Goal: Book appointment/travel/reservation

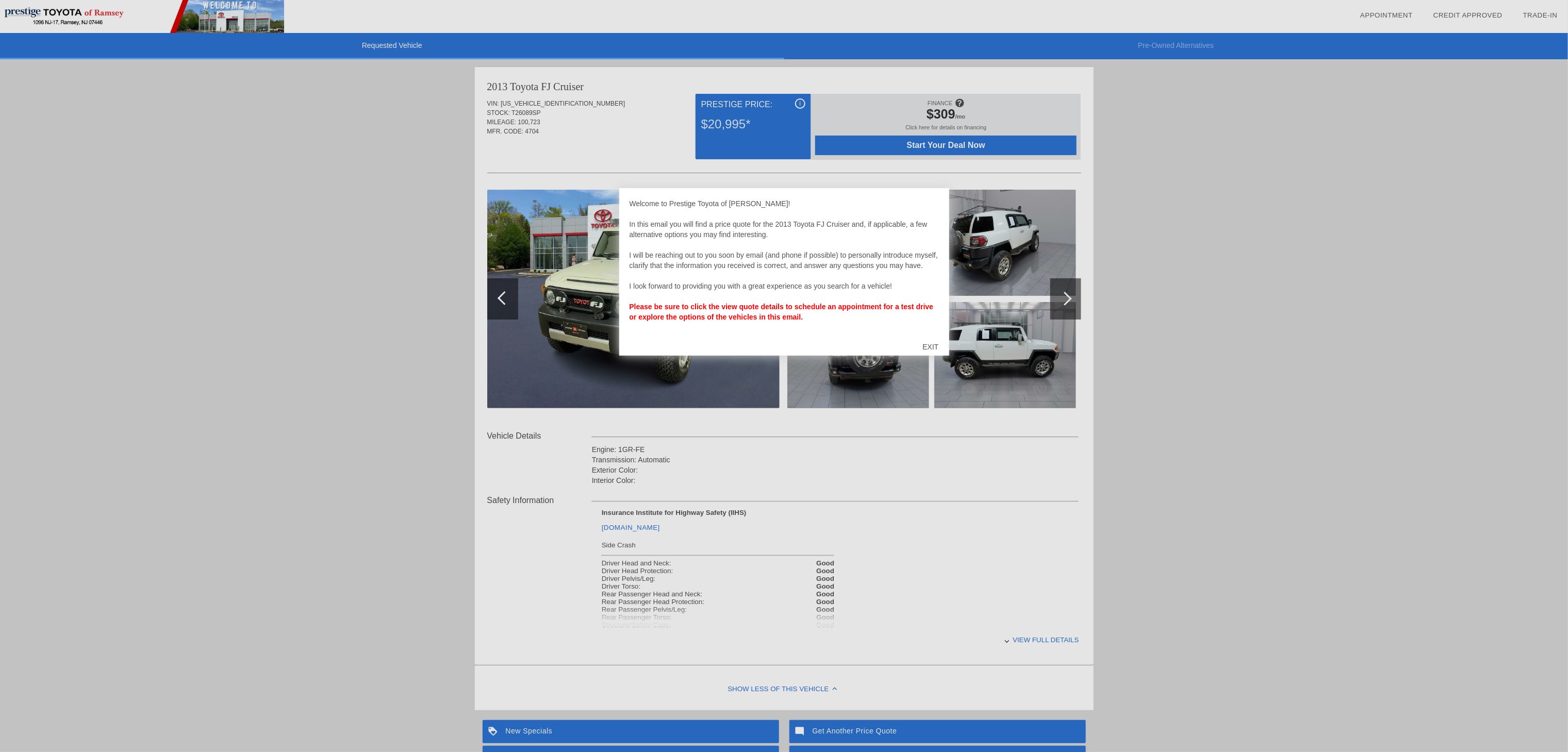
click at [931, 347] on div "EXIT" at bounding box center [931, 347] width 37 height 31
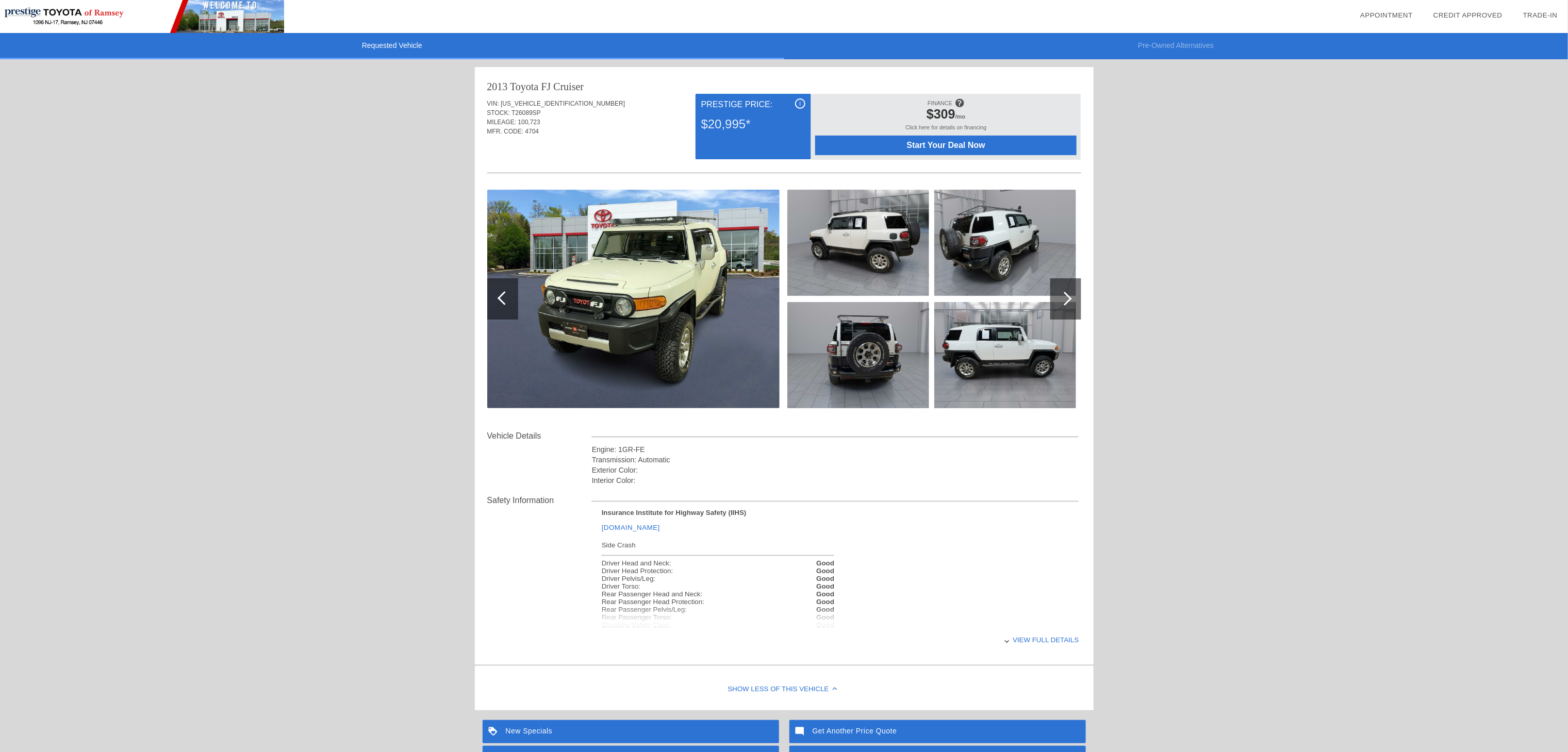
click at [1128, 52] on li "Pre-Owned Alternatives" at bounding box center [1176, 46] width 784 height 26
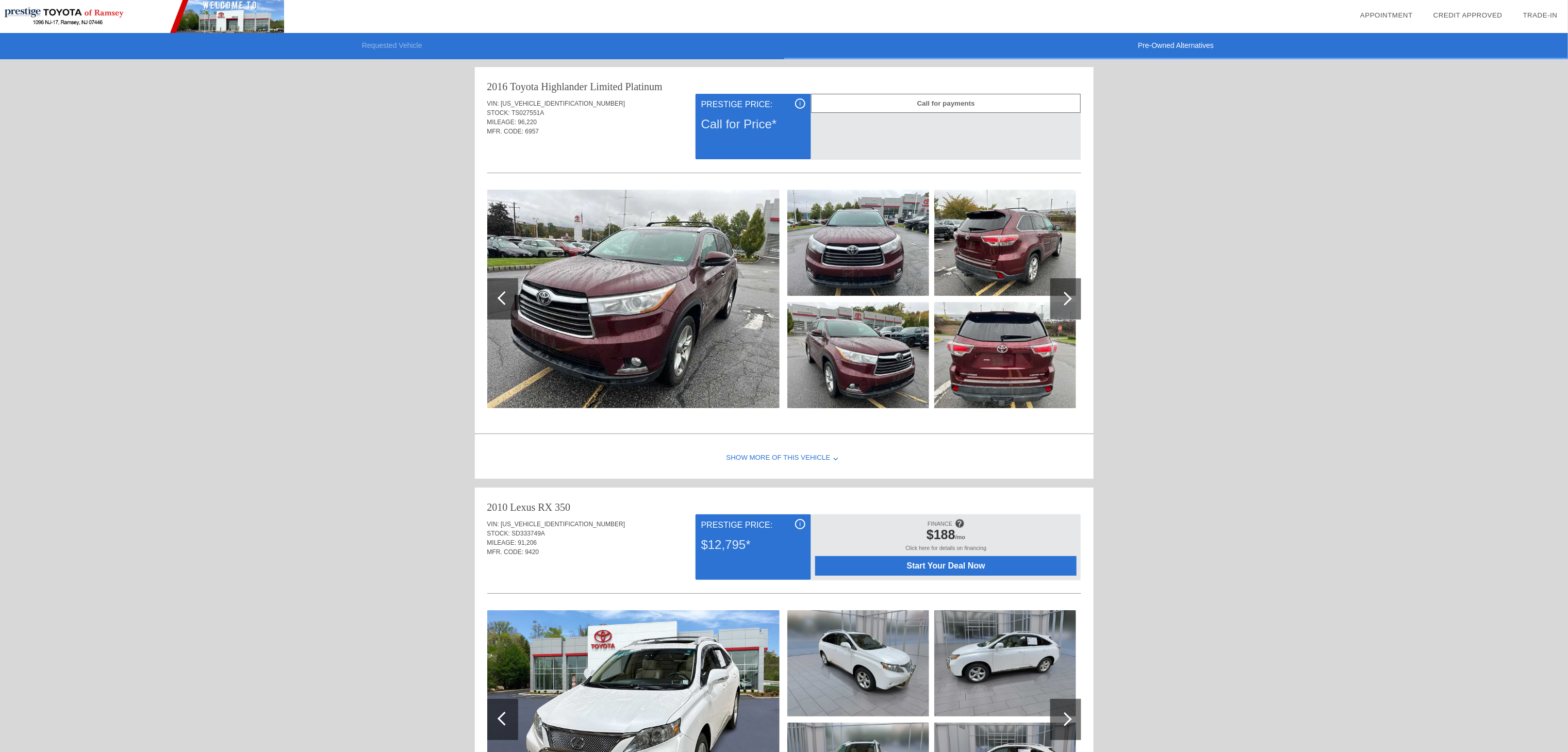
click at [402, 49] on li "Requested Vehicle" at bounding box center [392, 46] width 784 height 26
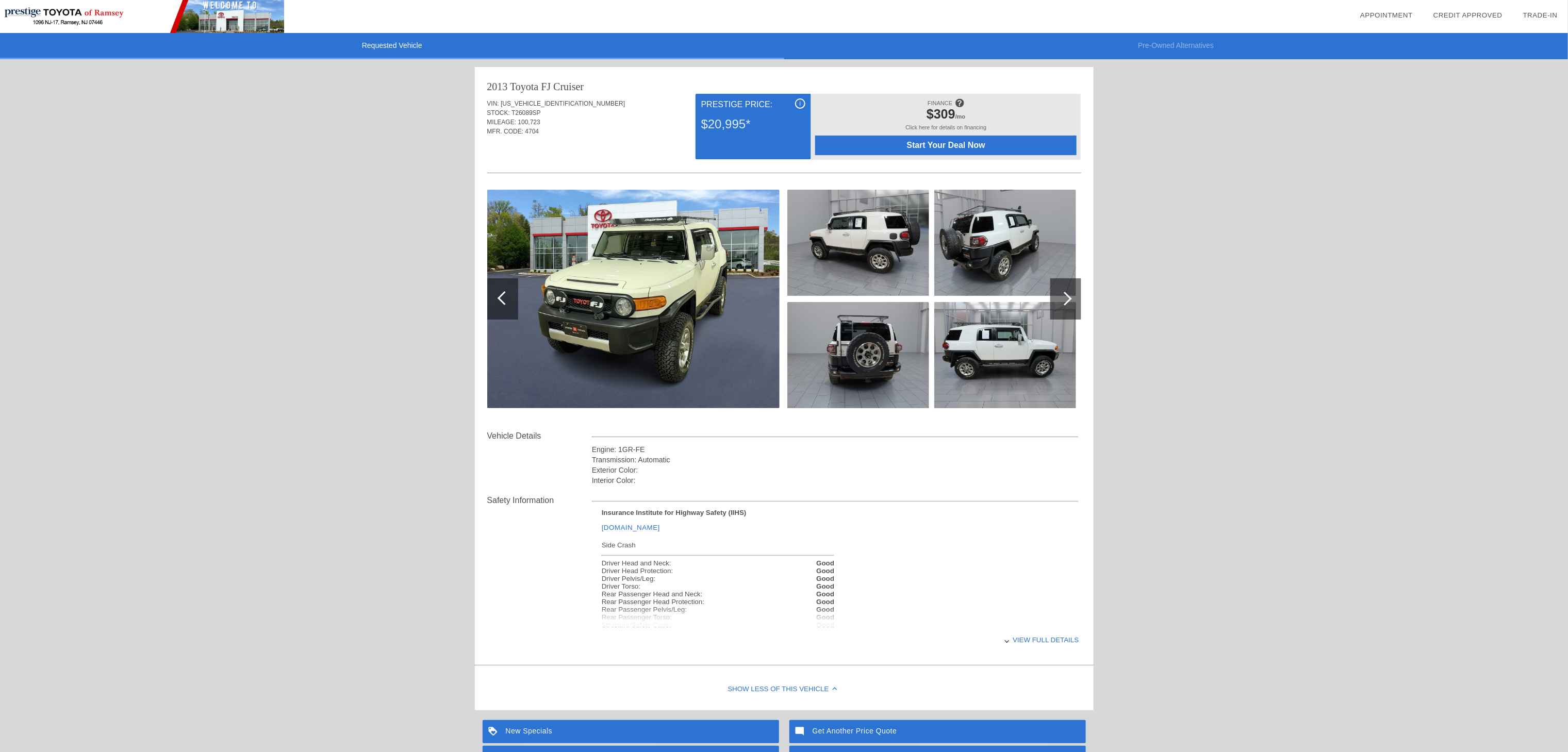
click at [901, 150] on div "Start Your Deal Now" at bounding box center [945, 145] width 261 height 19
click at [1377, 14] on link "Appointment" at bounding box center [1387, 15] width 52 height 8
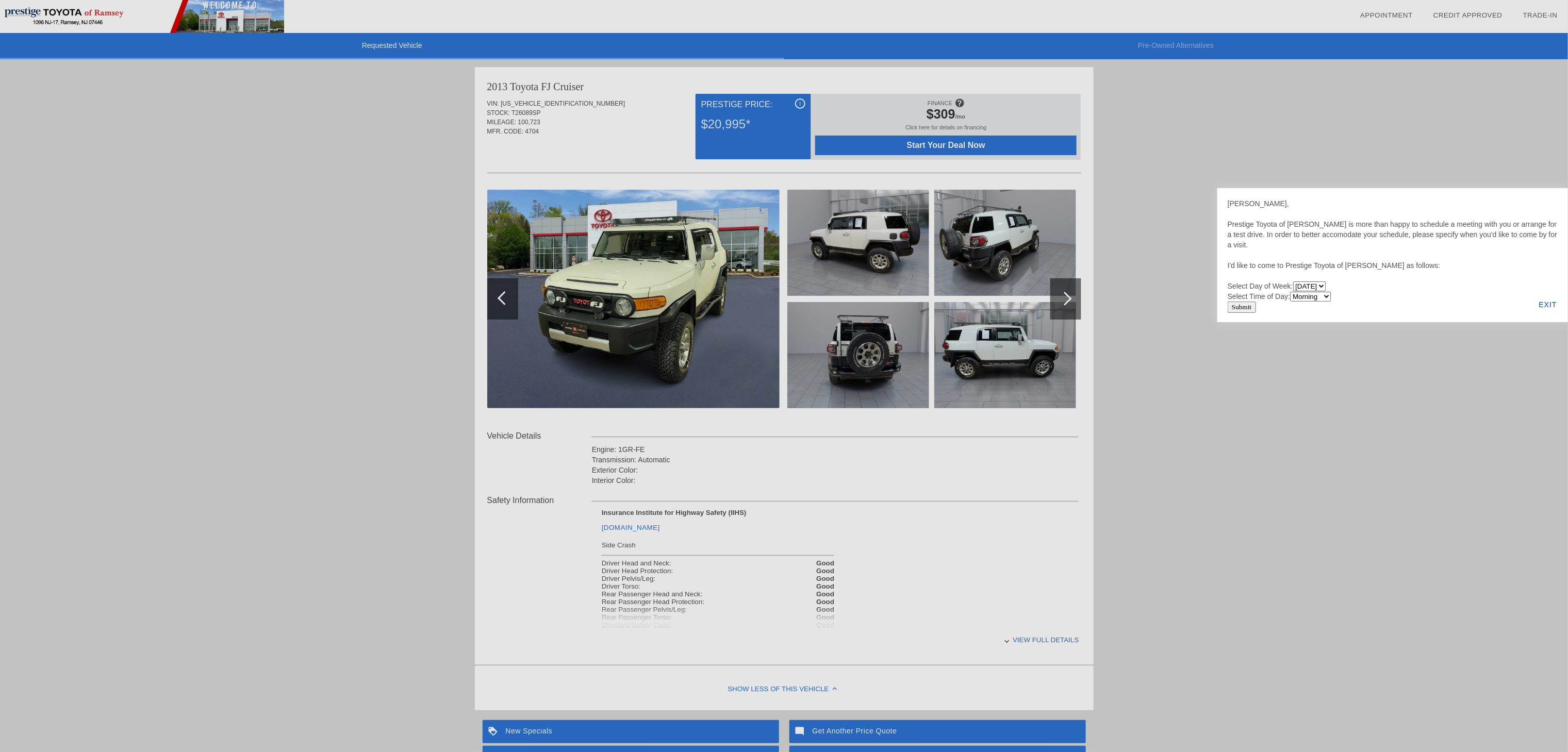
click at [1326, 282] on select "[DATE] [DATE] [DATE] [DATE] [DATE] [DATE] [DATE]" at bounding box center [1310, 287] width 33 height 10
click at [1391, 280] on div "[PERSON_NAME], Prestige Toyota of [PERSON_NAME] is more than happy to schedule …" at bounding box center [1393, 249] width 330 height 103
click at [1331, 291] on select "Morning Afternoon Evening" at bounding box center [1311, 296] width 41 height 10
click at [1370, 299] on div "[PERSON_NAME], Prestige Toyota of [PERSON_NAME] is more than happy to schedule …" at bounding box center [1393, 249] width 330 height 103
click at [1326, 284] on select "[DATE] [DATE] [DATE] [DATE] [DATE] [DATE] [DATE]" at bounding box center [1310, 287] width 33 height 10
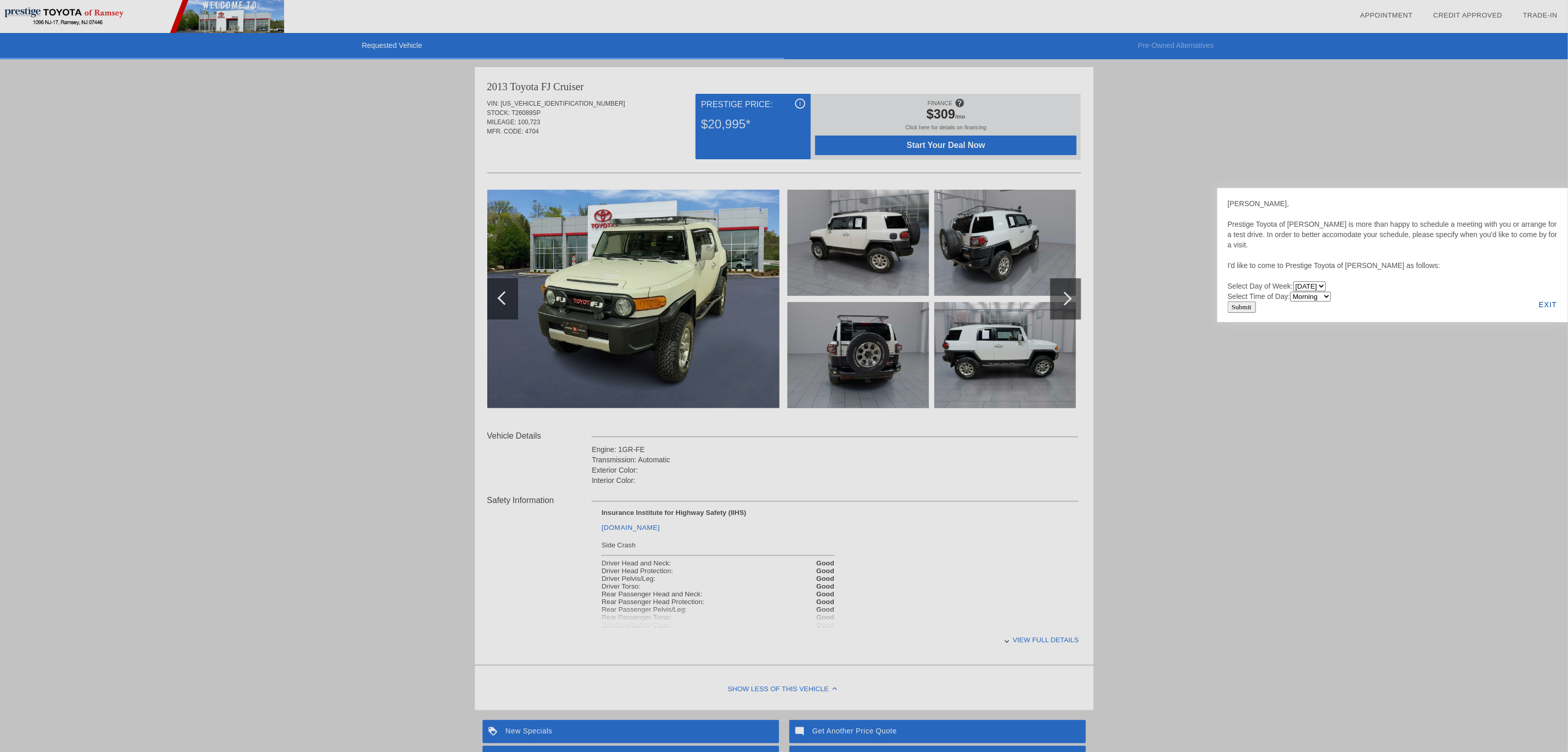
select select "[DATE]"
click at [1295, 282] on select "[DATE] [DATE] [DATE] [DATE] [DATE] [DATE] [DATE]" at bounding box center [1310, 287] width 33 height 10
click at [1326, 293] on select "Morning Afternoon Evening" at bounding box center [1311, 296] width 41 height 10
click at [1276, 495] on div at bounding box center [784, 376] width 1568 height 752
